Goal: Ask a question

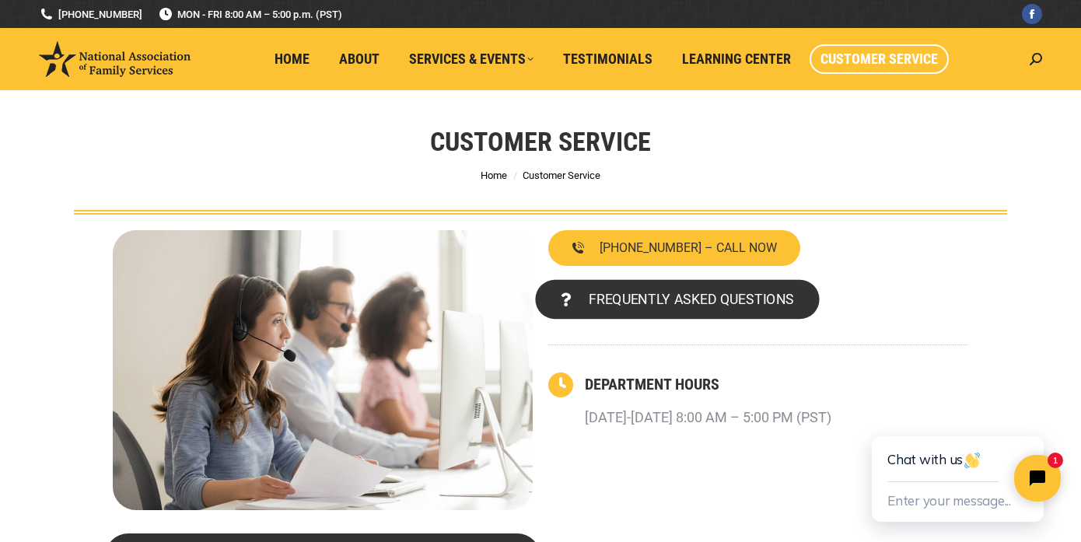
click at [652, 292] on span "FREQUENTLY ASKED QUESTIONS" at bounding box center [691, 299] width 205 height 14
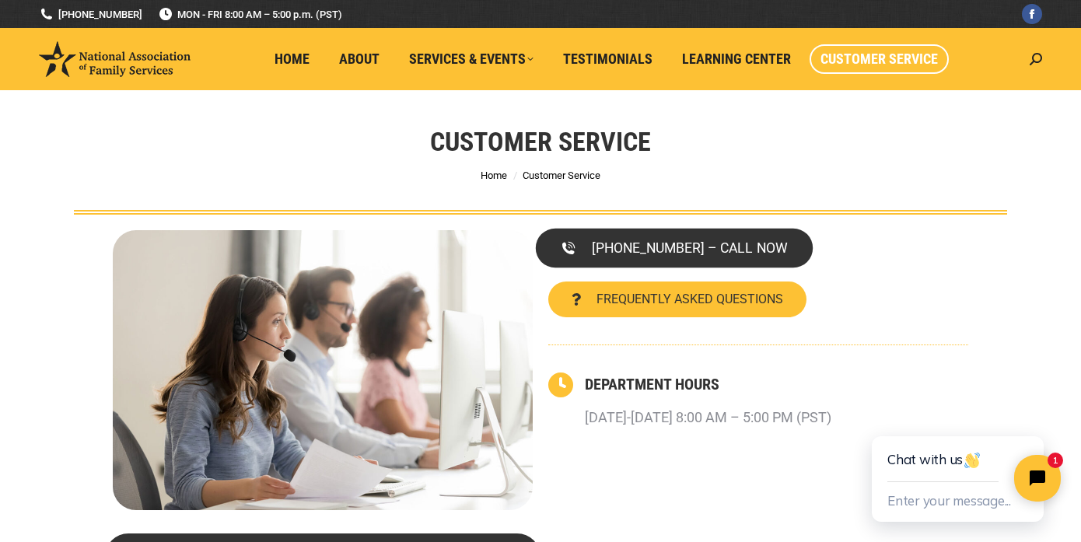
click at [650, 250] on span "[PHONE_NUMBER] – CALL NOW" at bounding box center [689, 248] width 195 height 14
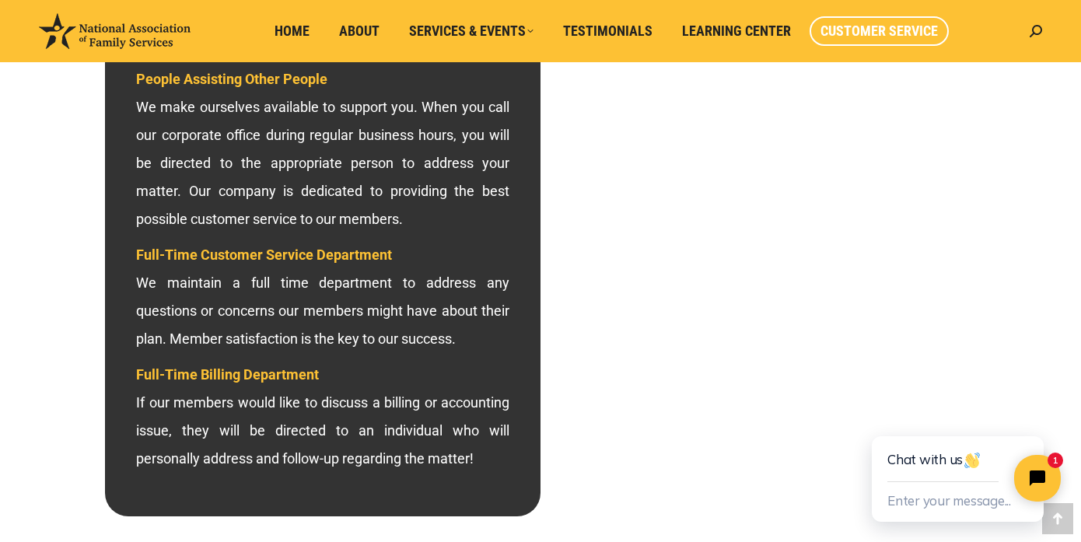
scroll to position [510, 0]
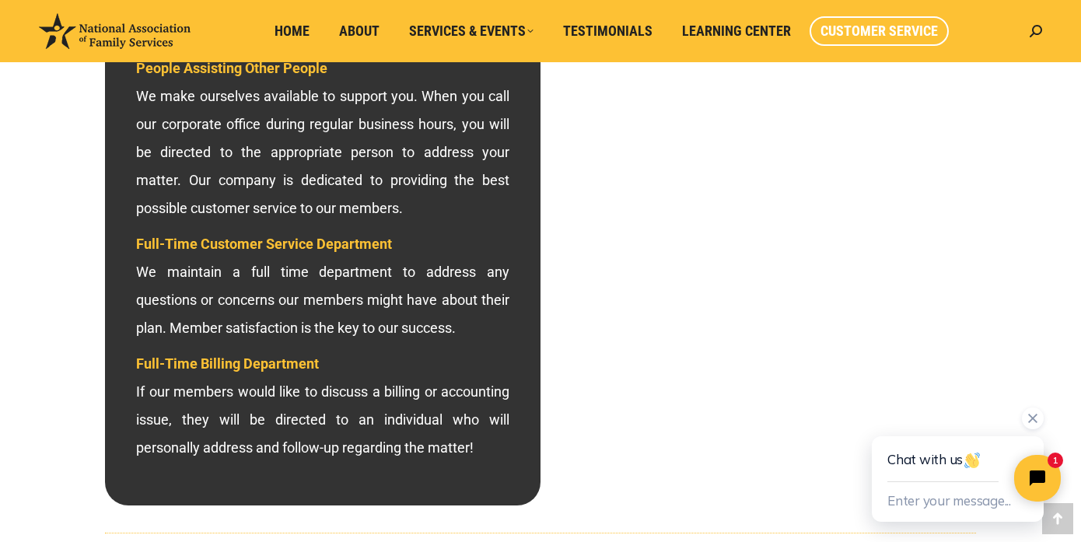
click at [916, 464] on div "Chat with us" at bounding box center [958, 459] width 141 height 46
click at [931, 460] on div "Chat with us" at bounding box center [958, 459] width 141 height 46
click at [934, 503] on button "Enter your message..." at bounding box center [950, 502] width 124 height 26
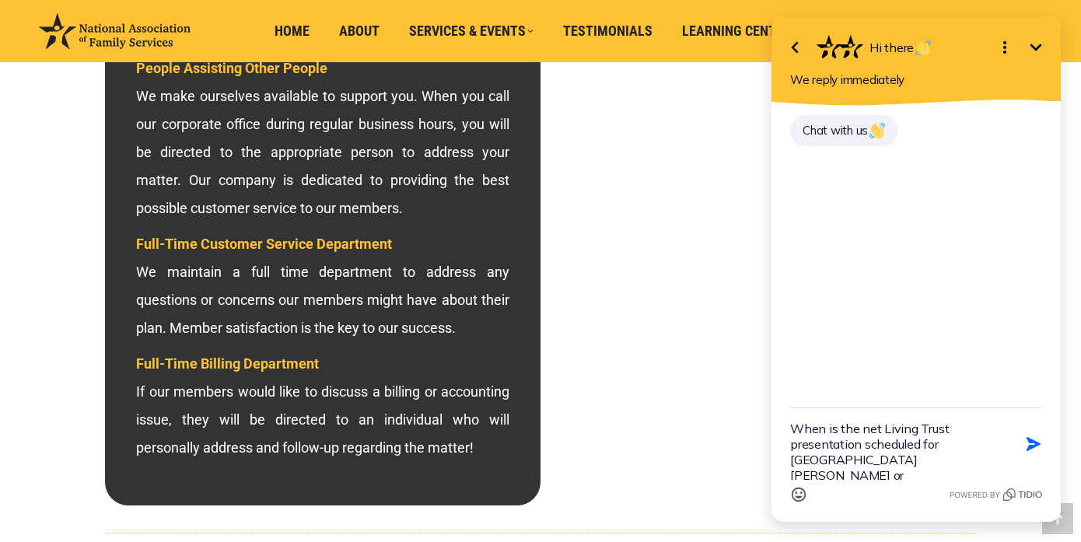
type textarea "When is the net Living Trust presentation scheduled for [GEOGRAPHIC_DATA][PERSO…"
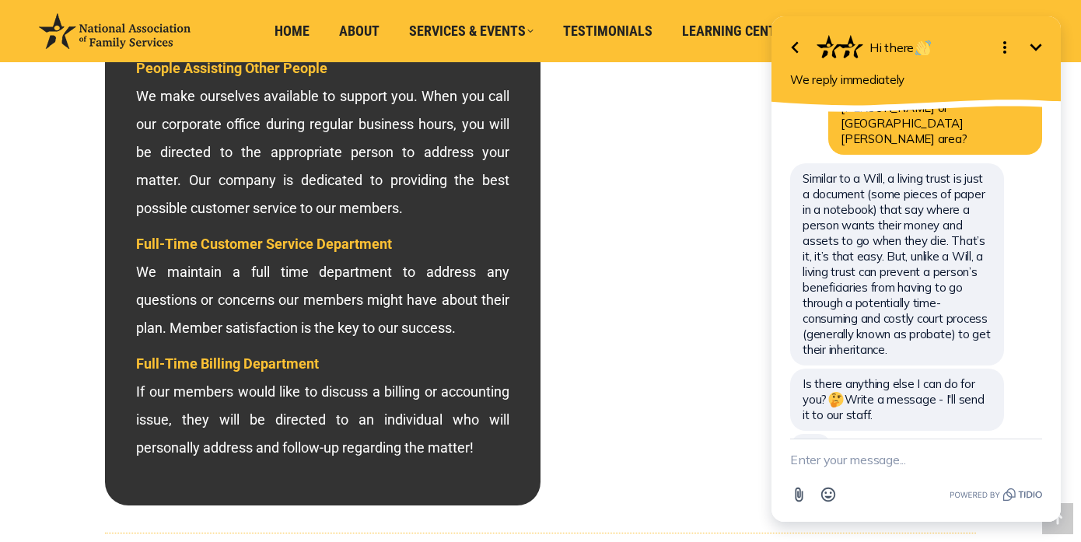
scroll to position [75, 0]
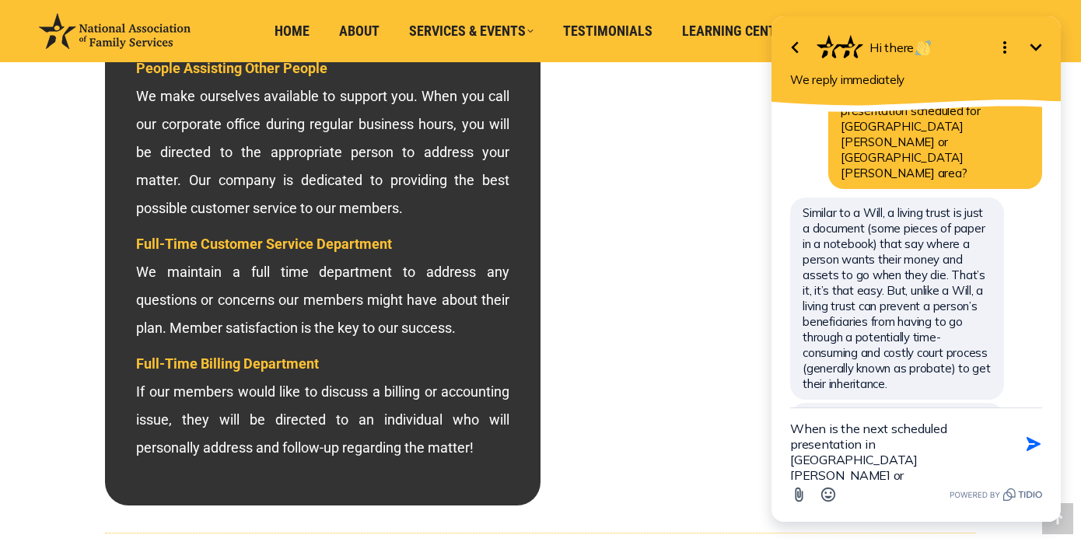
click at [863, 443] on textarea "When is the next scheduled presentation in [GEOGRAPHIC_DATA][PERSON_NAME] or [G…" at bounding box center [896, 444] width 213 height 72
click at [815, 478] on textarea "When is the next scheduled presentation for preparation of a living trust in [G…" at bounding box center [896, 444] width 213 height 72
type textarea "When is the next scheduled presentation for preparation of a living trust in [G…"
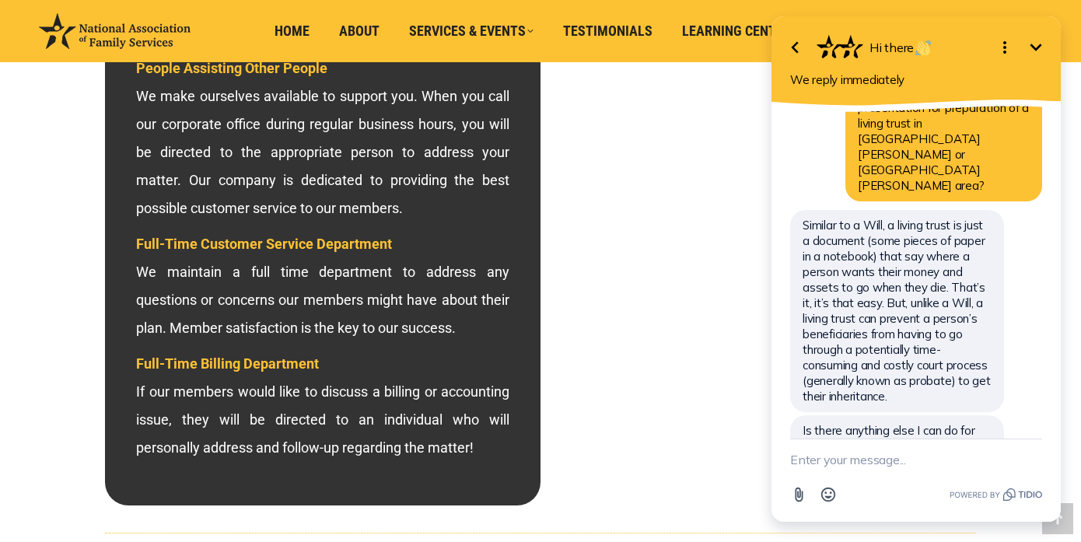
scroll to position [437, 0]
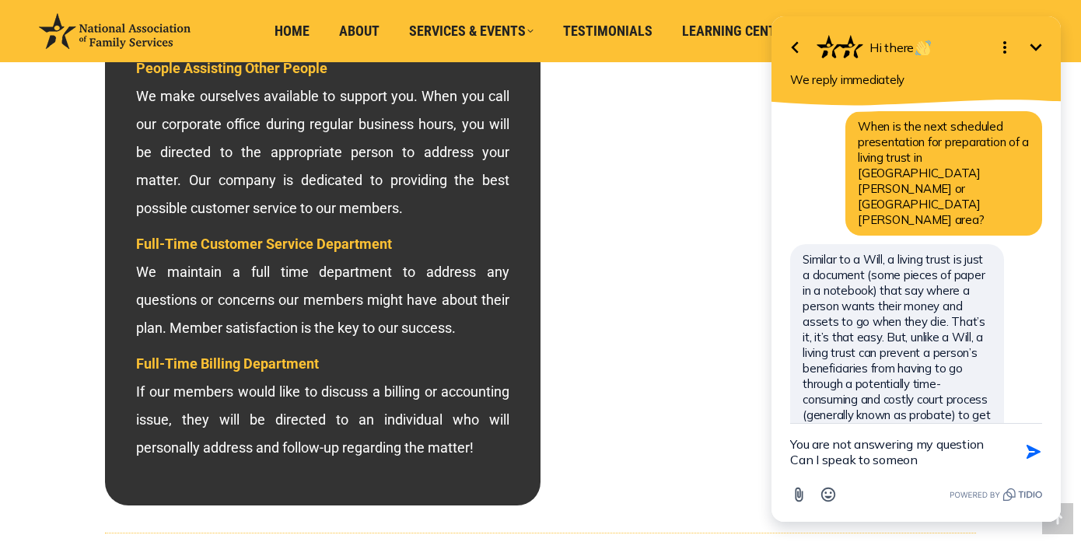
type textarea "You are not answering my question Can I speak to someone"
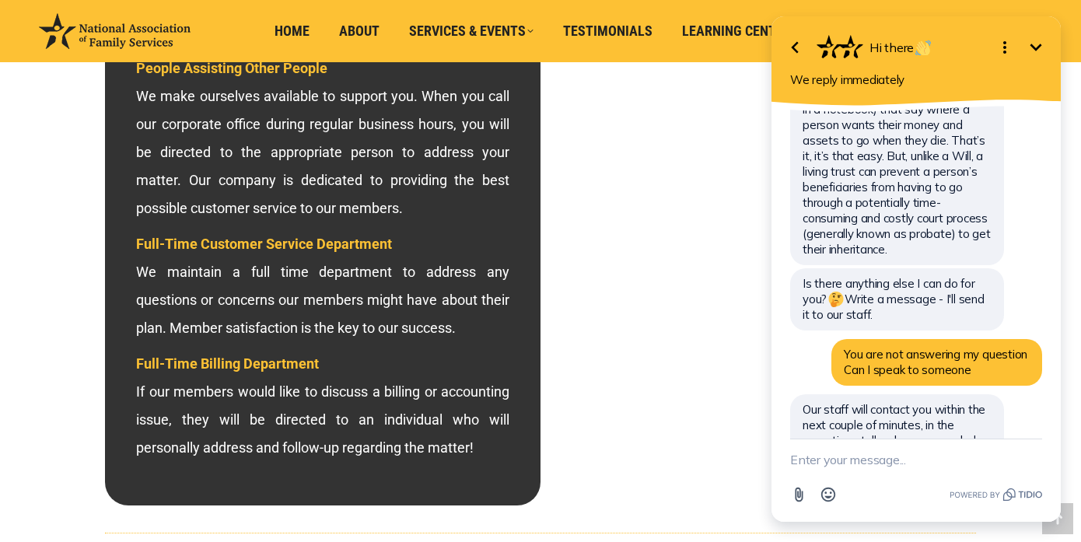
scroll to position [579, 0]
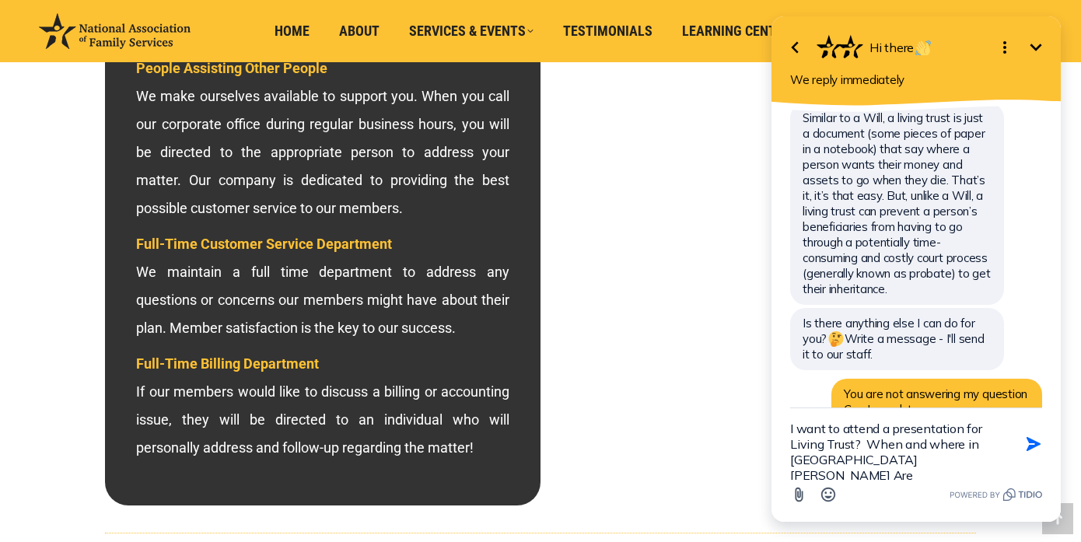
type textarea "I want to attend a presentation for Living Trust? When and where in [GEOGRAPHIC…"
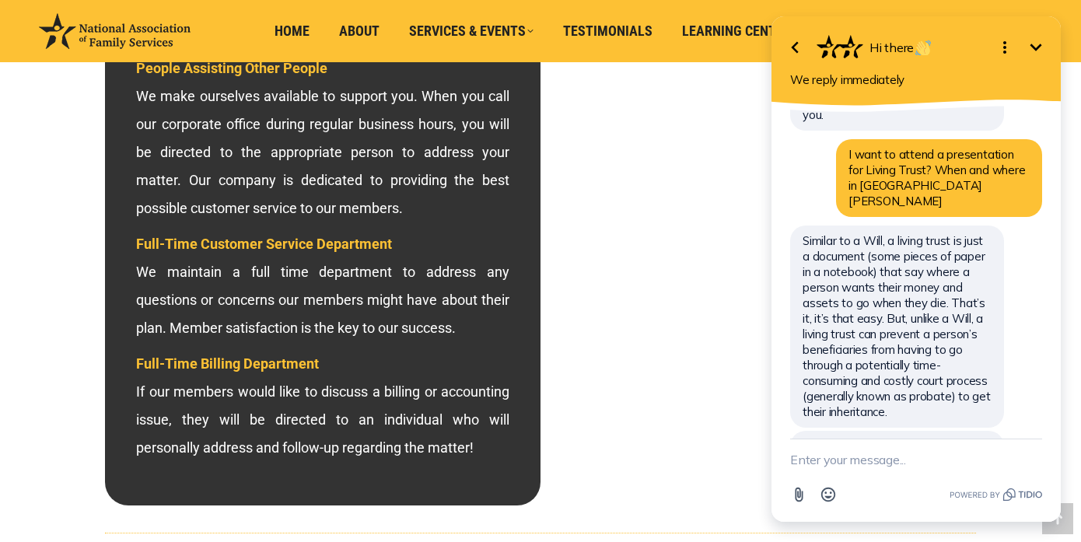
scroll to position [926, 0]
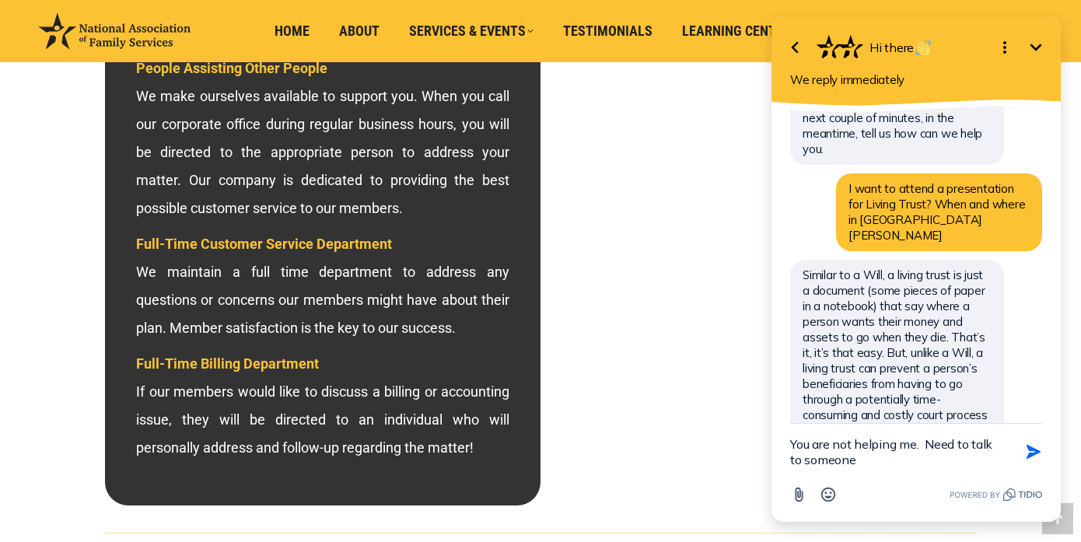
type textarea "You are not helping me. Need to talk to someone"
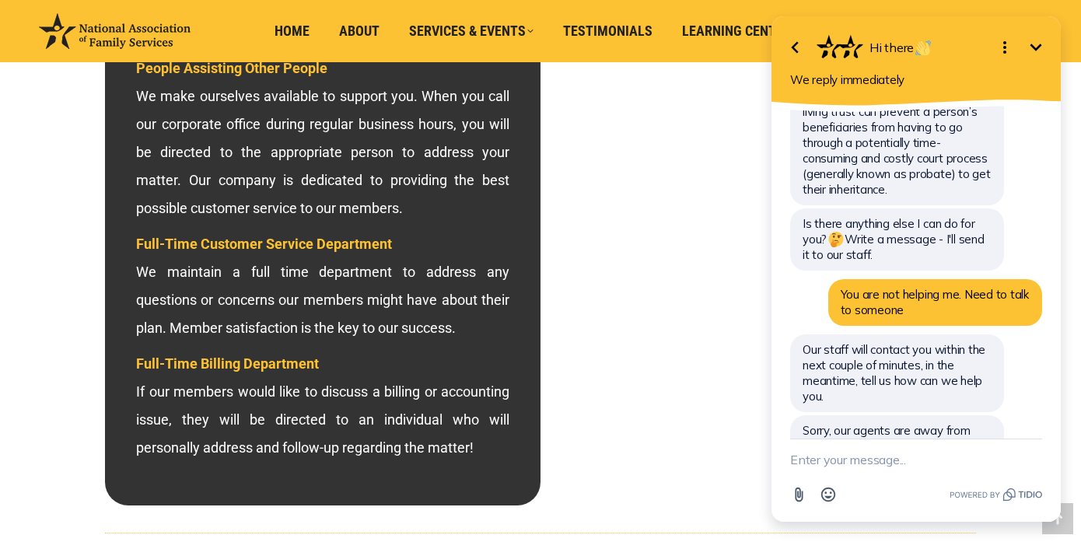
scroll to position [1148, 0]
